Goal: Task Accomplishment & Management: Manage account settings

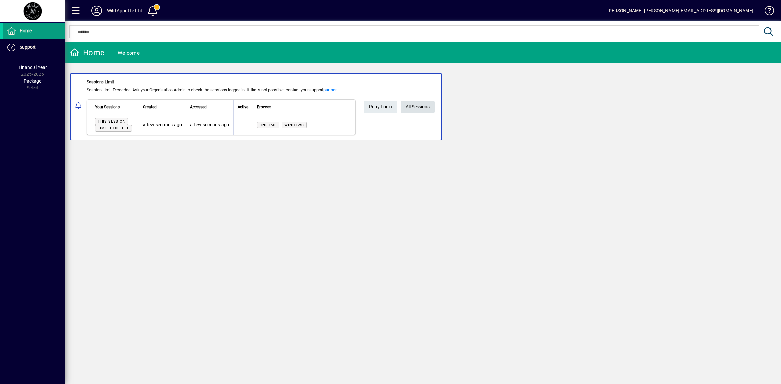
click at [424, 105] on span "All Sessions" at bounding box center [418, 107] width 24 height 11
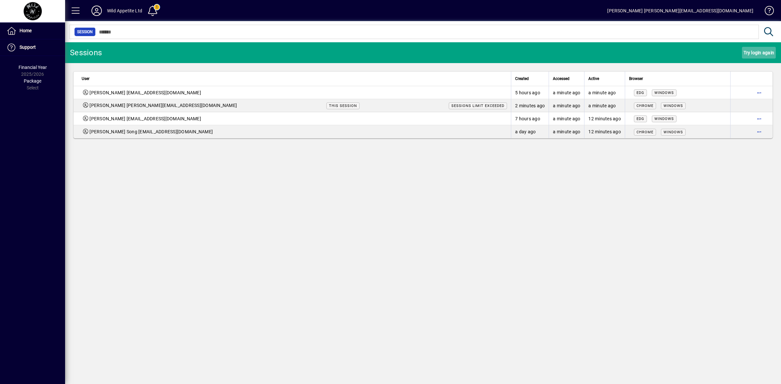
click at [764, 51] on span "Try login again" at bounding box center [759, 53] width 31 height 10
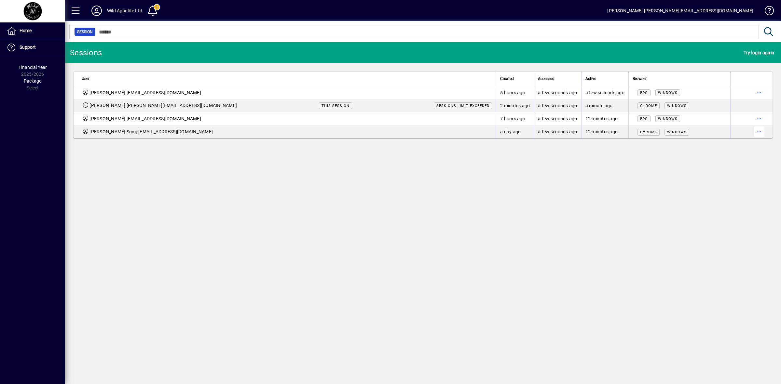
click at [758, 131] on span "button" at bounding box center [759, 132] width 16 height 16
click at [725, 145] on span "Logout" at bounding box center [732, 146] width 55 height 8
click at [759, 56] on span "Try login again" at bounding box center [759, 53] width 31 height 10
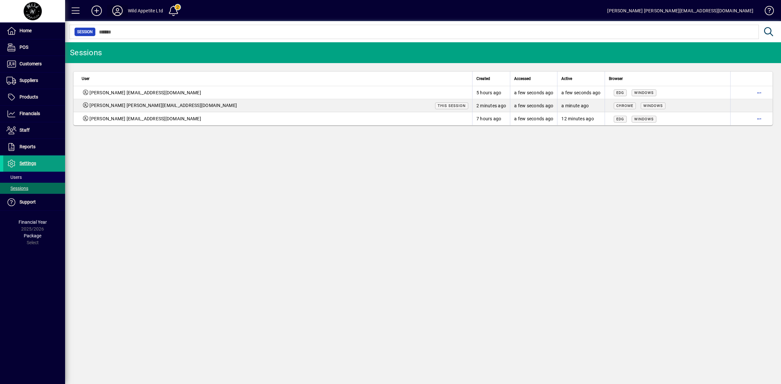
click at [119, 7] on icon at bounding box center [117, 11] width 13 height 10
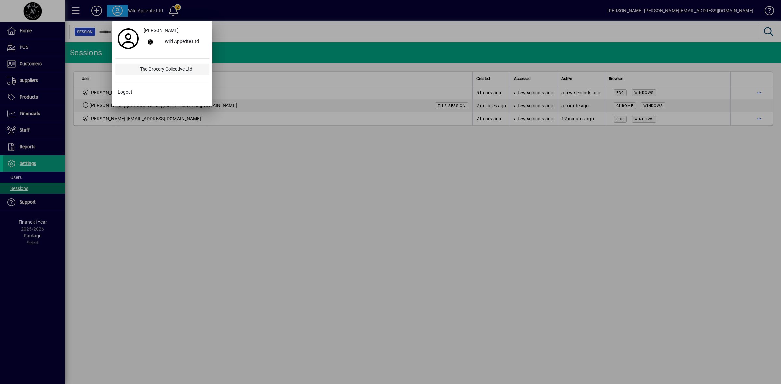
click at [140, 69] on div "The Grocery Collective Ltd" at bounding box center [172, 70] width 75 height 12
